Goal: Check status: Check status

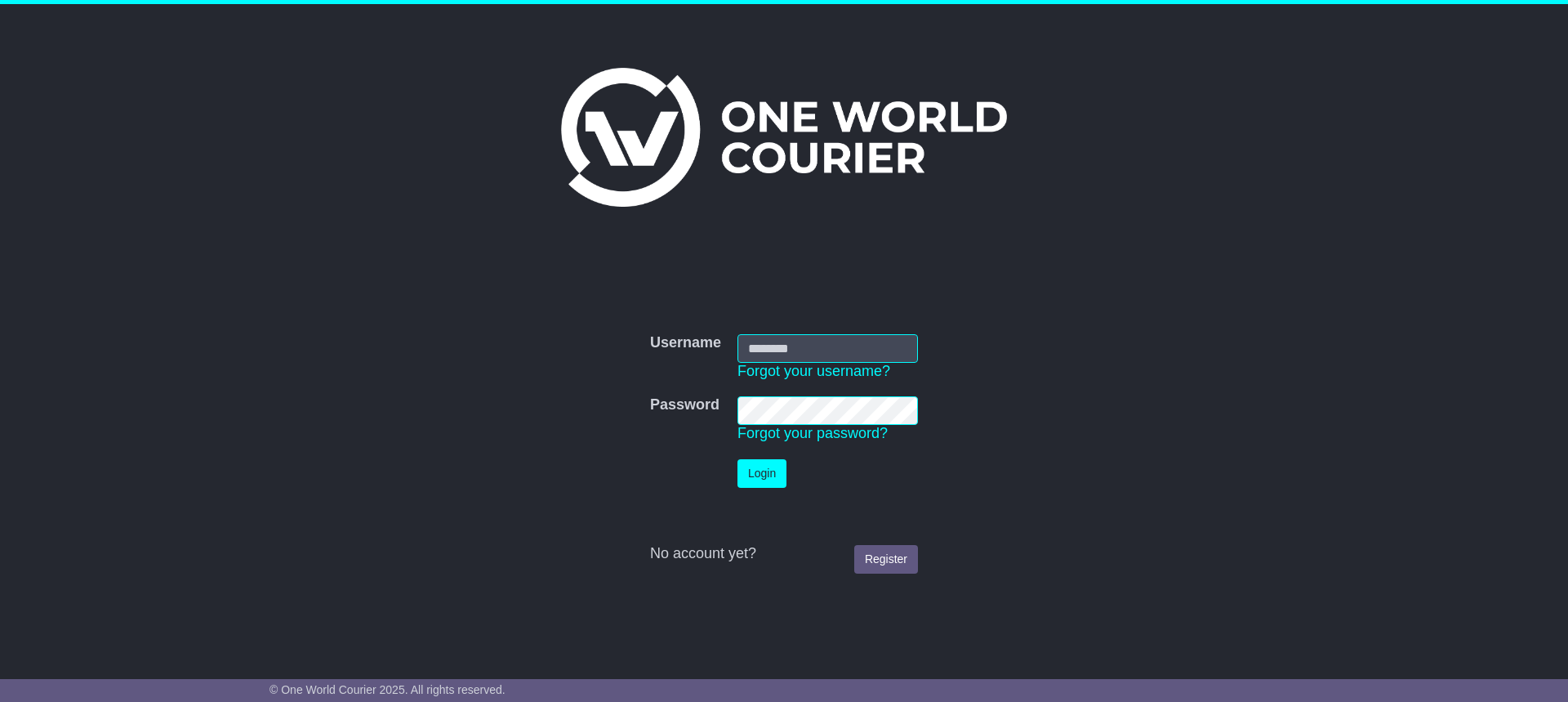
type input "**********"
click at [753, 474] on button "Login" at bounding box center [762, 473] width 49 height 29
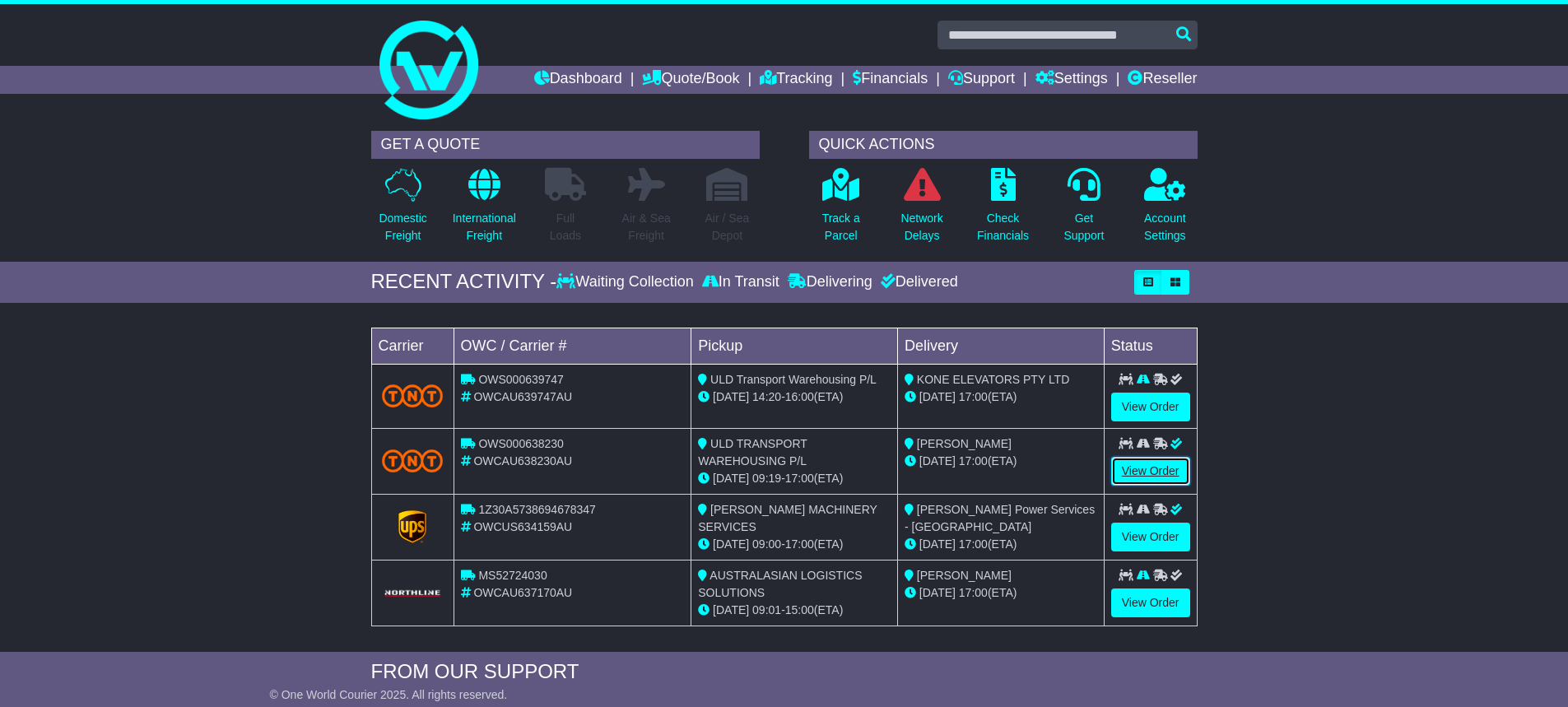
click at [1154, 473] on link "View Order" at bounding box center [1151, 471] width 79 height 29
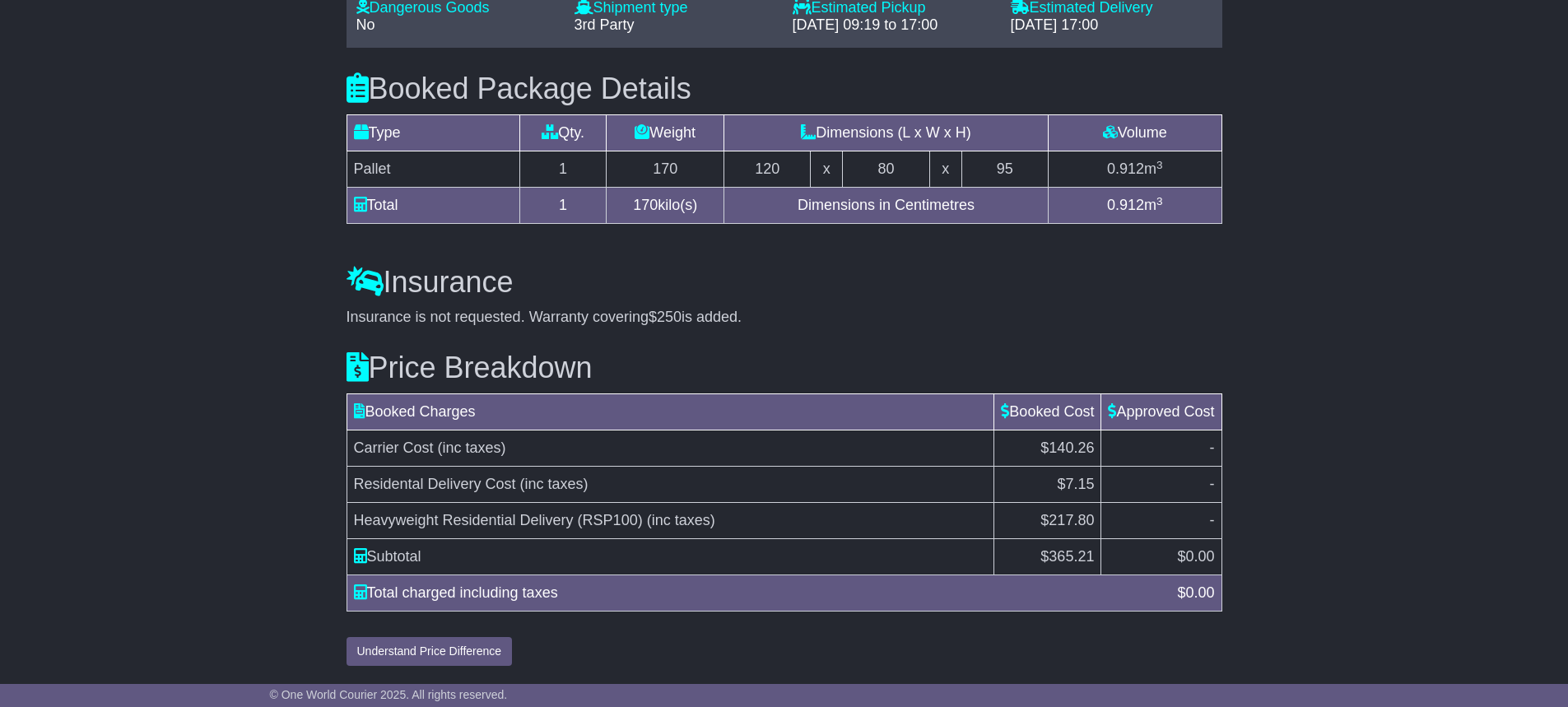
scroll to position [1445, 0]
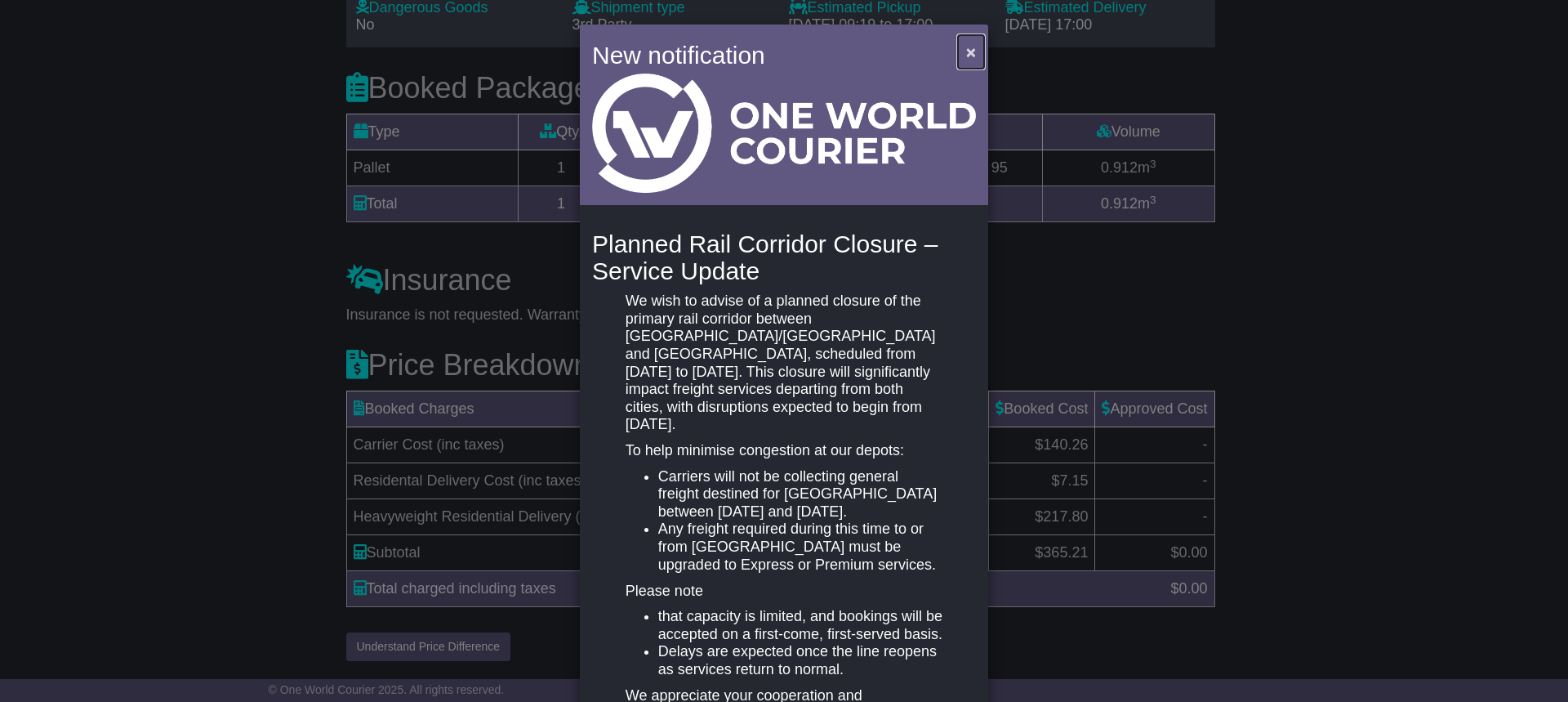
click at [973, 55] on button "×" at bounding box center [971, 52] width 26 height 34
click at [966, 44] on span "×" at bounding box center [971, 51] width 9 height 19
